Goal: Check status: Verify the current state of an ongoing process or item

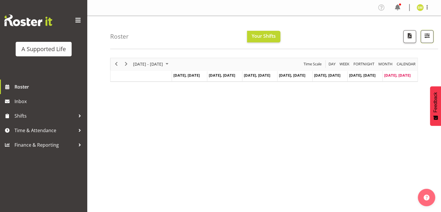
click at [427, 37] on span "button" at bounding box center [428, 36] width 8 height 8
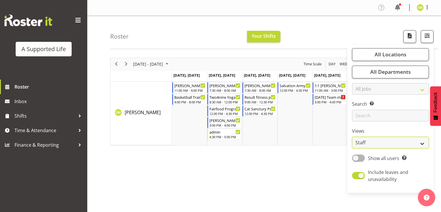
click at [372, 144] on select "Staff Role Shift - Horizontal Shift - Vertical Staff - Location" at bounding box center [390, 143] width 77 height 12
select select "role"
click at [353, 137] on select "Staff Role Shift - Horizontal Shift - Vertical Staff - Location" at bounding box center [390, 143] width 77 height 12
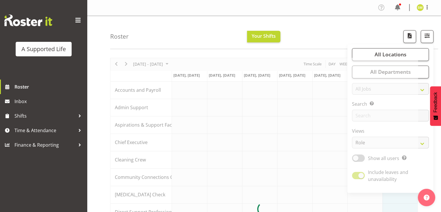
click at [106, 87] on div "Roster Your Shifts All Locations Clear [STREET_ADDRESS] [STREET_ADDRESS] [STREE…" at bounding box center [264, 190] width 354 height 349
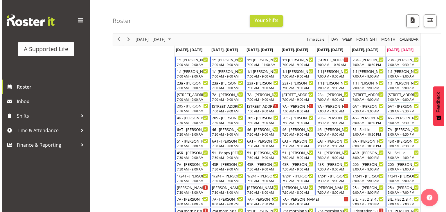
scroll to position [147, 0]
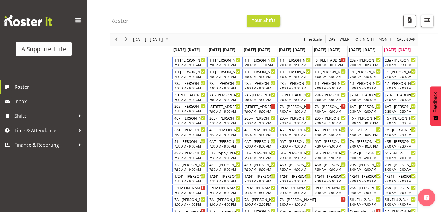
click at [195, 107] on div "205 - [PERSON_NAME]" at bounding box center [189, 106] width 31 height 6
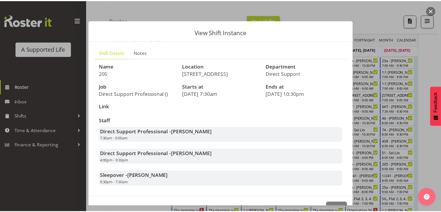
scroll to position [148, 0]
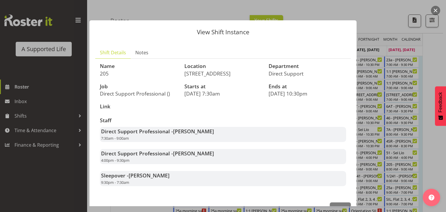
click at [412, 80] on div at bounding box center [223, 106] width 446 height 212
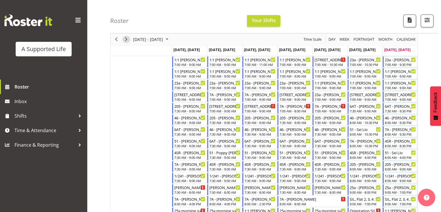
click at [127, 39] on span "Next" at bounding box center [126, 39] width 7 height 7
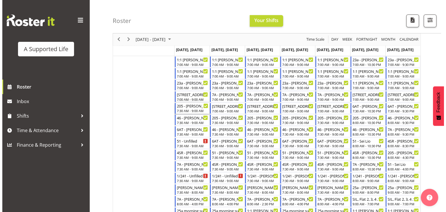
scroll to position [147, 0]
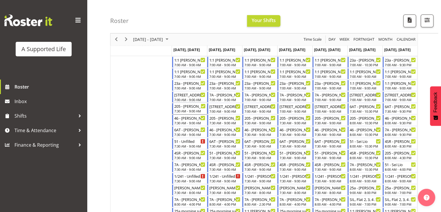
click at [189, 112] on div "7:30 AM - 9:00 AM" at bounding box center [189, 111] width 31 height 5
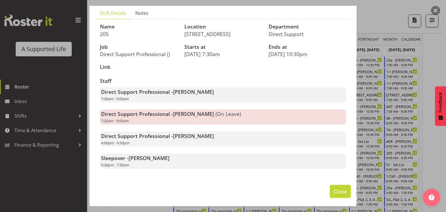
scroll to position [148, 0]
click at [333, 191] on span "Close" at bounding box center [339, 191] width 13 height 8
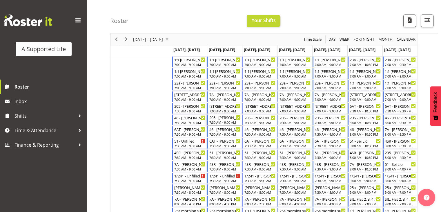
click at [224, 118] on div "205 - [PERSON_NAME]" at bounding box center [225, 117] width 31 height 6
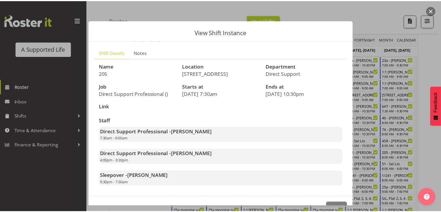
scroll to position [17, 0]
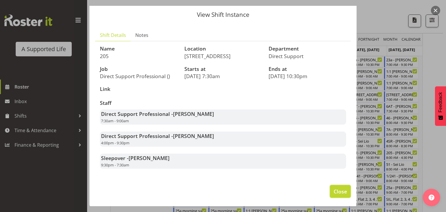
click at [337, 192] on span "Close" at bounding box center [339, 191] width 13 height 8
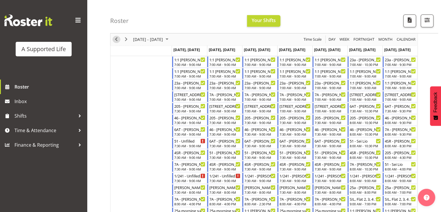
click at [116, 39] on span "Previous" at bounding box center [116, 39] width 7 height 7
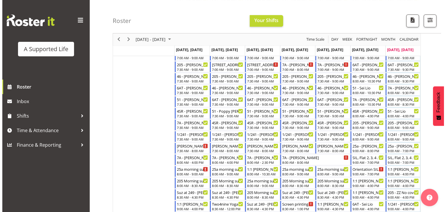
scroll to position [190, 0]
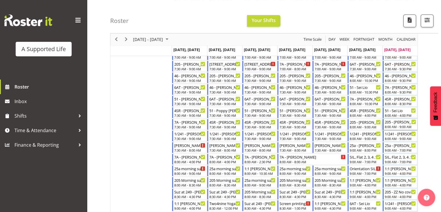
click at [401, 123] on div "205 - [PERSON_NAME]" at bounding box center [400, 122] width 31 height 6
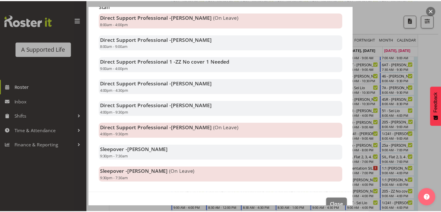
scroll to position [115, 0]
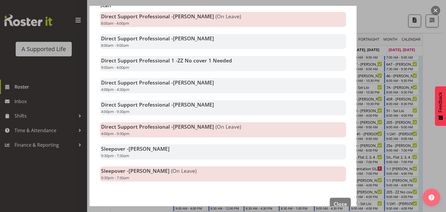
click at [221, 109] on div "Direct Support Professional - [PERSON_NAME] 4:00pm - 9:30pm" at bounding box center [223, 107] width 246 height 15
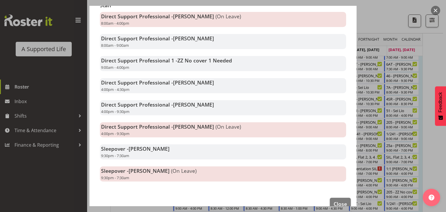
drag, startPoint x: 221, startPoint y: 109, endPoint x: 236, endPoint y: 110, distance: 14.8
click at [236, 110] on div "Direct Support Professional - [PERSON_NAME] 4:00pm - 9:30pm" at bounding box center [223, 107] width 246 height 15
click at [337, 200] on span "Close" at bounding box center [339, 204] width 13 height 8
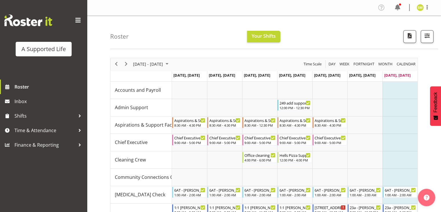
scroll to position [0, 0]
